Goal: Information Seeking & Learning: Learn about a topic

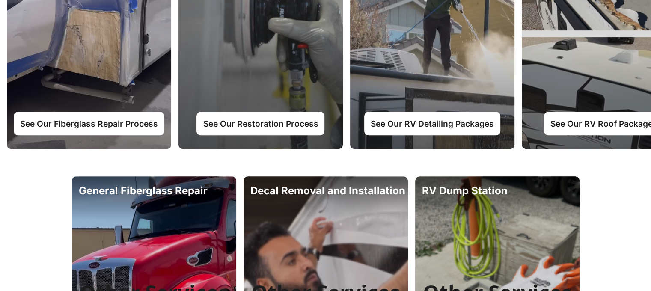
scroll to position [552, 3]
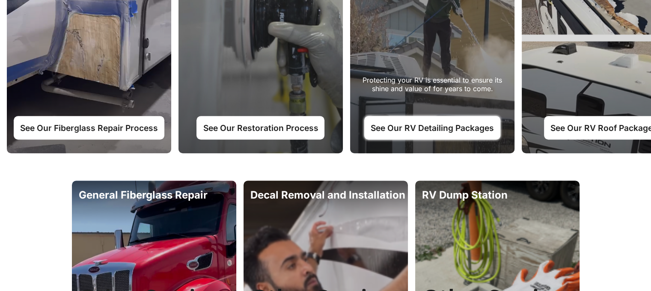
click at [450, 131] on link "See Our RV Detailing Packages" at bounding box center [432, 127] width 136 height 23
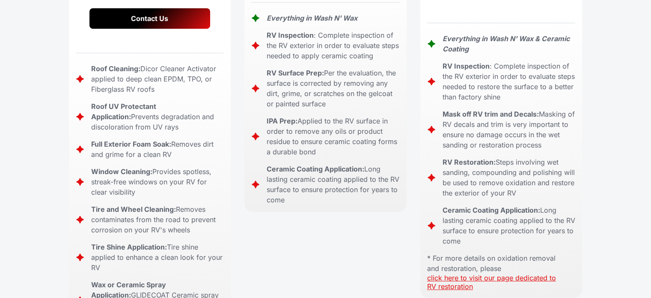
scroll to position [482, 0]
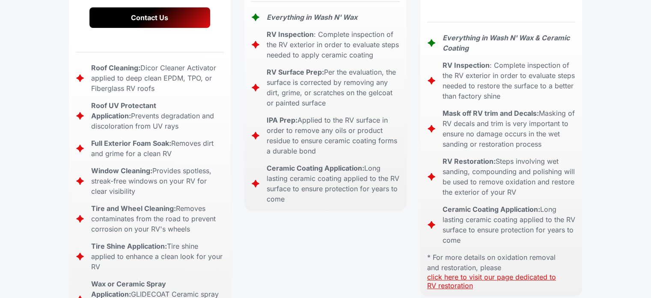
click at [524, 272] on link "click here to visit our page dedicated to RV restoration" at bounding box center [491, 280] width 129 height 17
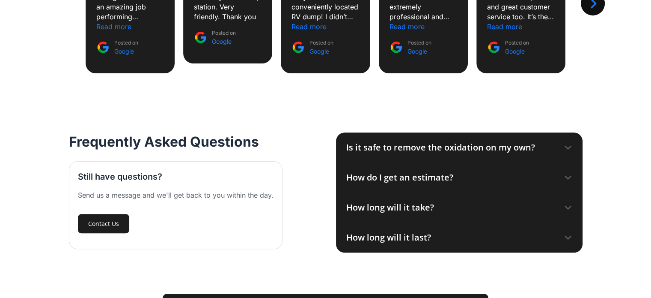
scroll to position [817, 0]
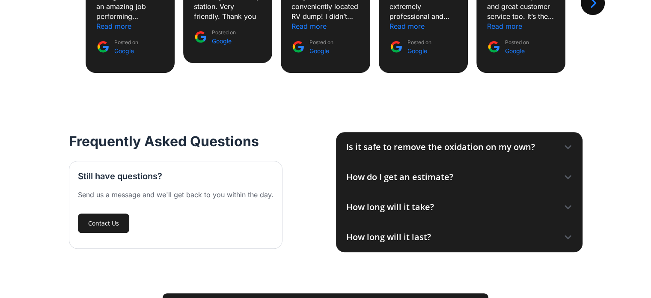
click at [567, 147] on icon at bounding box center [568, 147] width 6 height 3
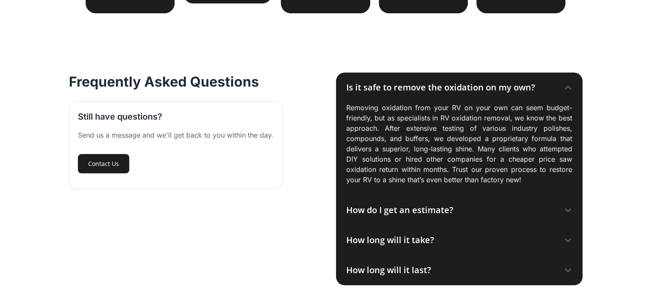
scroll to position [877, 0]
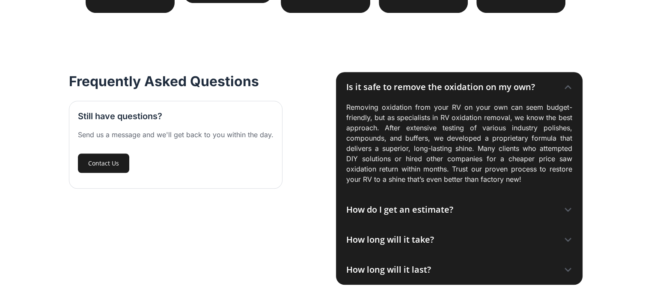
click at [566, 209] on icon at bounding box center [568, 209] width 9 height 9
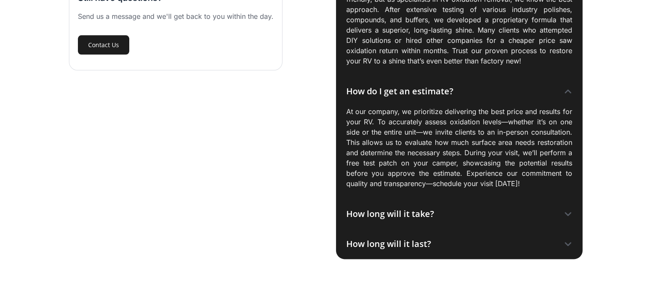
scroll to position [995, 0]
click at [567, 214] on icon at bounding box center [568, 213] width 9 height 9
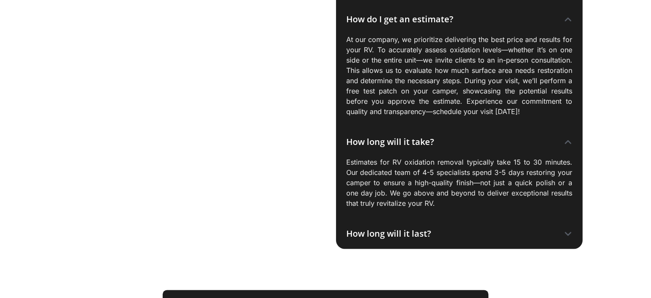
scroll to position [1067, 0]
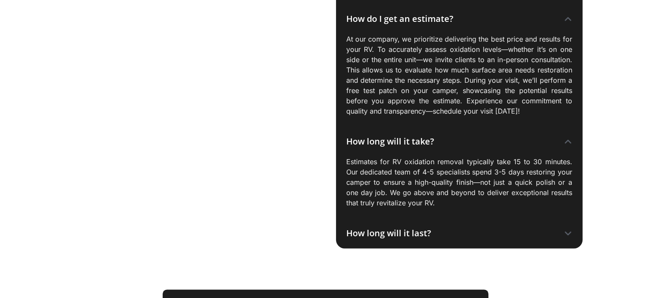
click at [561, 231] on div "How long will it last?" at bounding box center [459, 233] width 247 height 30
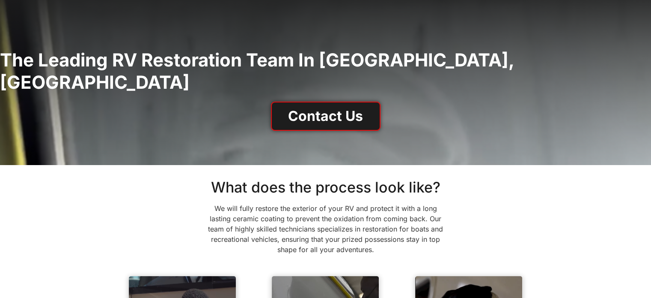
scroll to position [0, 0]
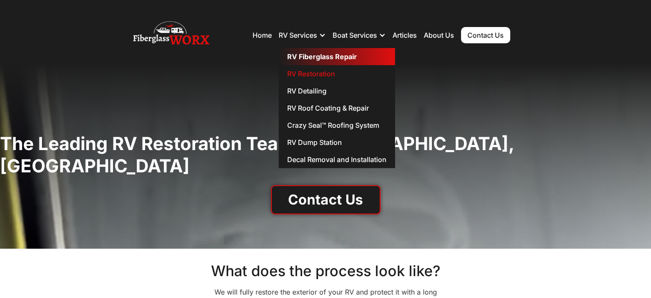
click at [308, 56] on link "RV Fiberglass Repair" at bounding box center [337, 56] width 116 height 17
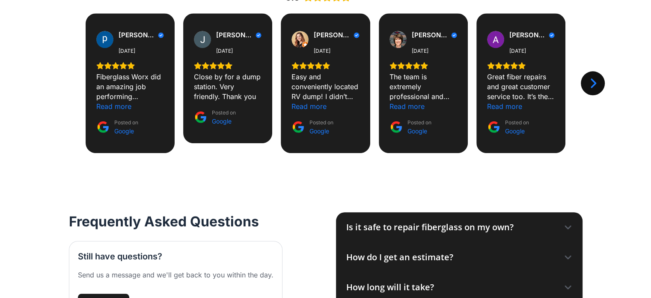
scroll to position [811, 0]
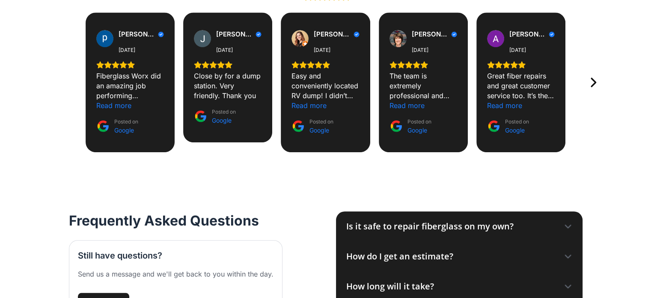
click at [591, 87] on icon "Next" at bounding box center [593, 82] width 12 height 12
